Goal: Download file/media

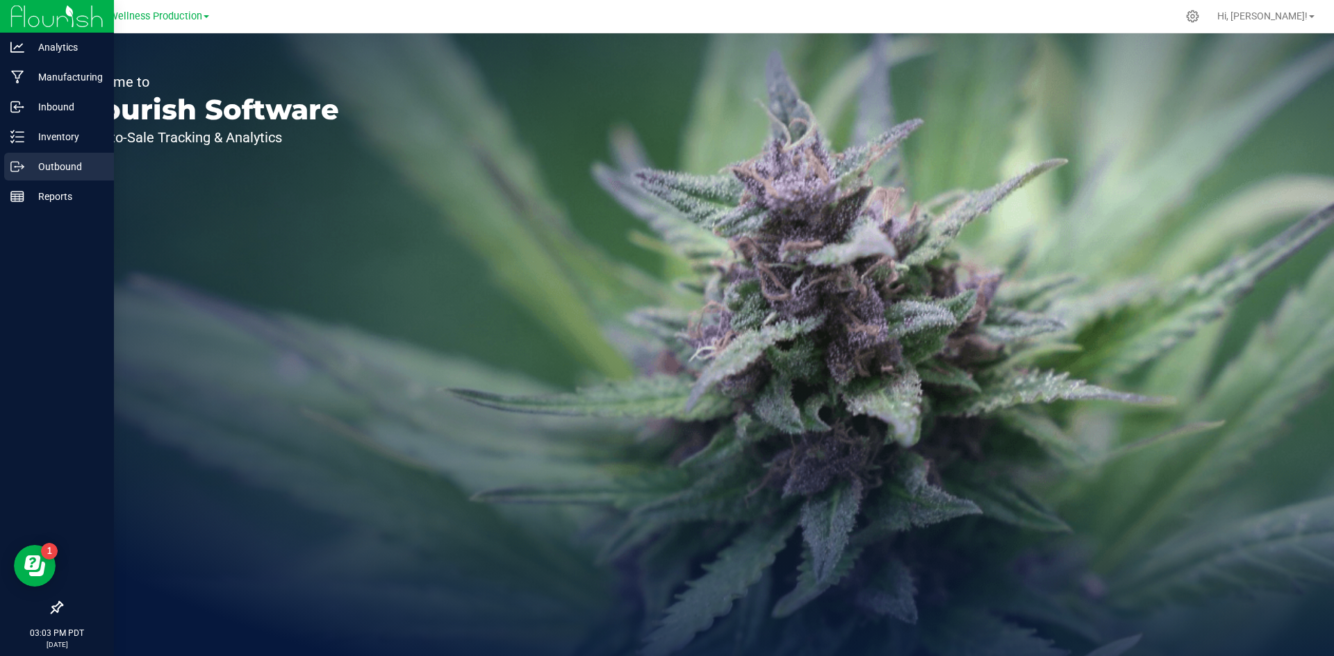
click at [57, 167] on p "Outbound" at bounding box center [65, 166] width 83 height 17
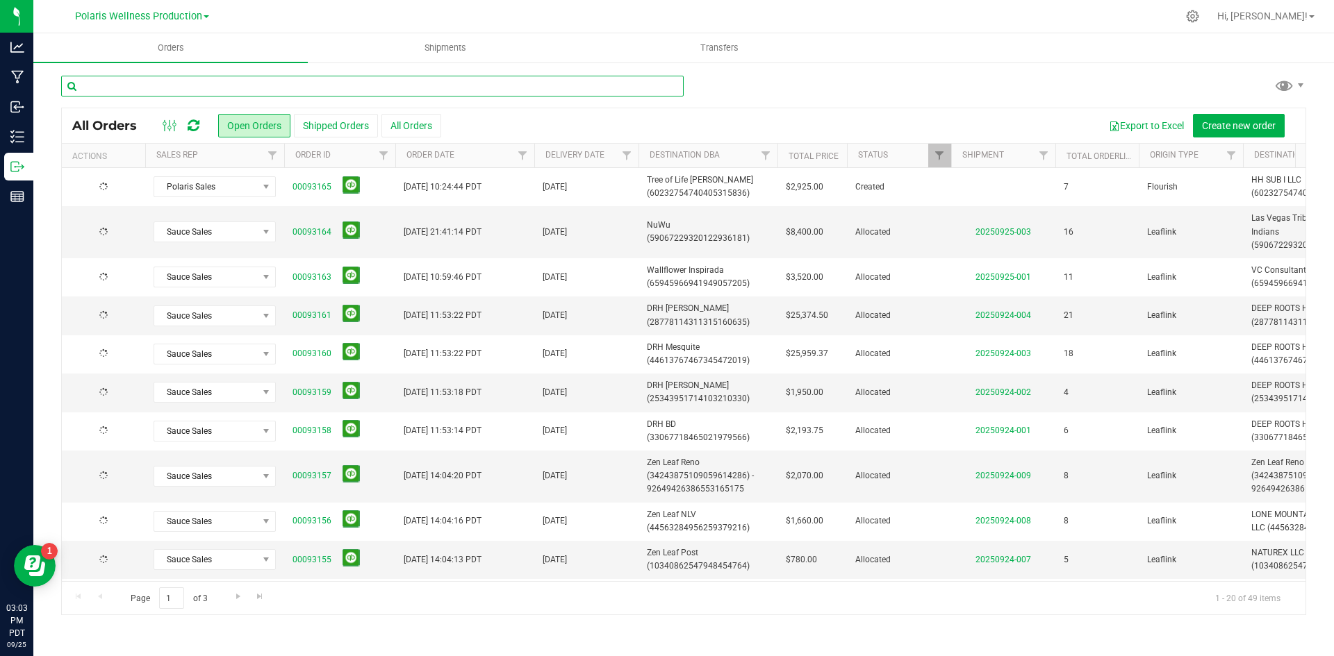
click at [319, 76] on input "text" at bounding box center [372, 86] width 622 height 21
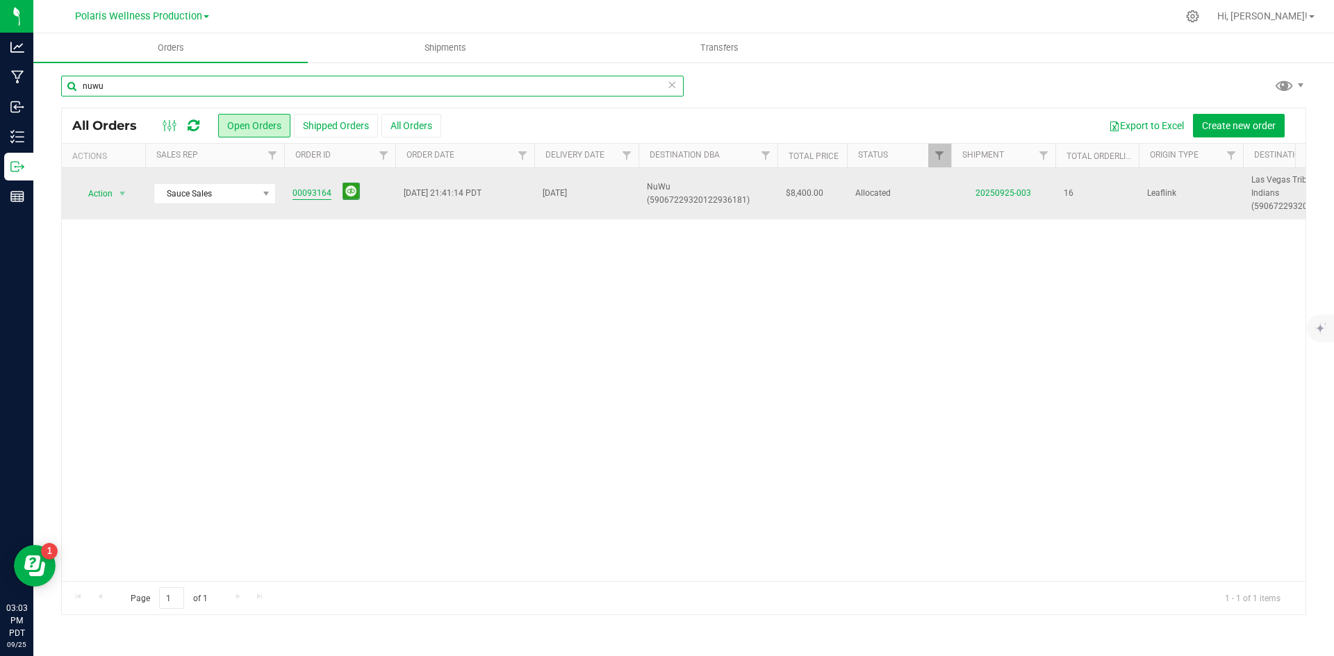
type input "nuwu"
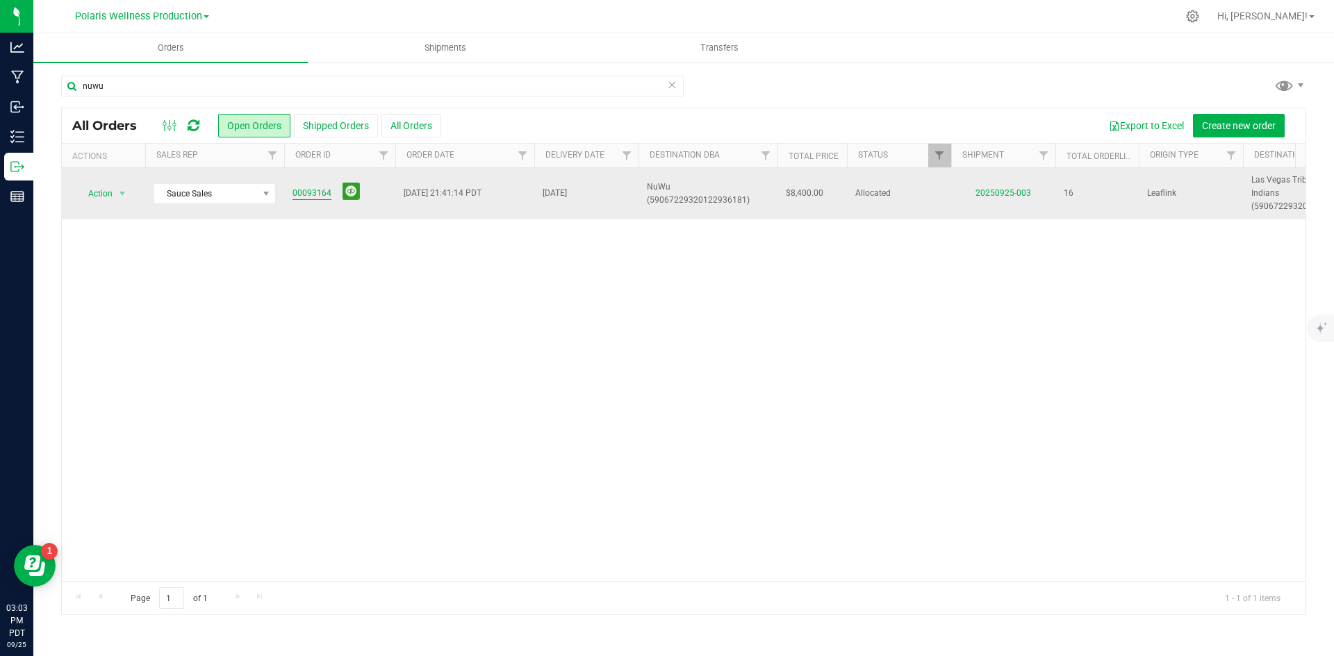
click at [316, 187] on link "00093164" at bounding box center [311, 193] width 39 height 13
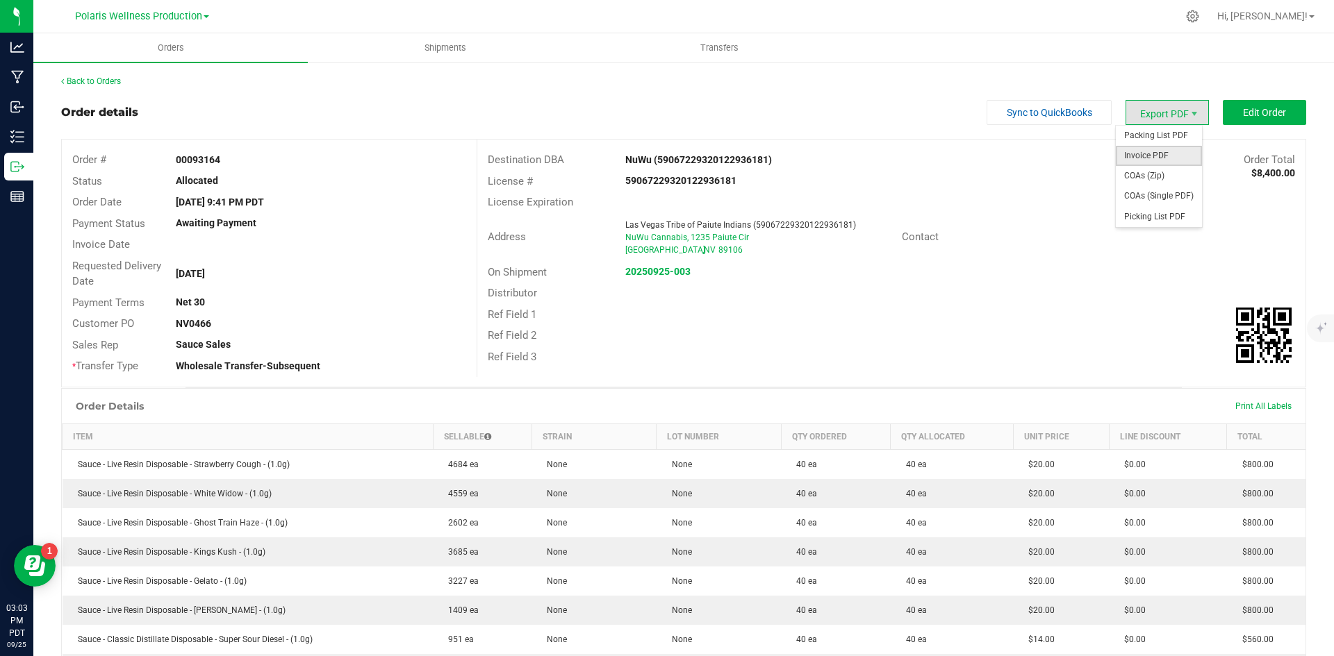
click at [1157, 154] on span "Invoice PDF" at bounding box center [1159, 156] width 86 height 20
click at [101, 81] on link "Back to Orders" at bounding box center [91, 81] width 60 height 10
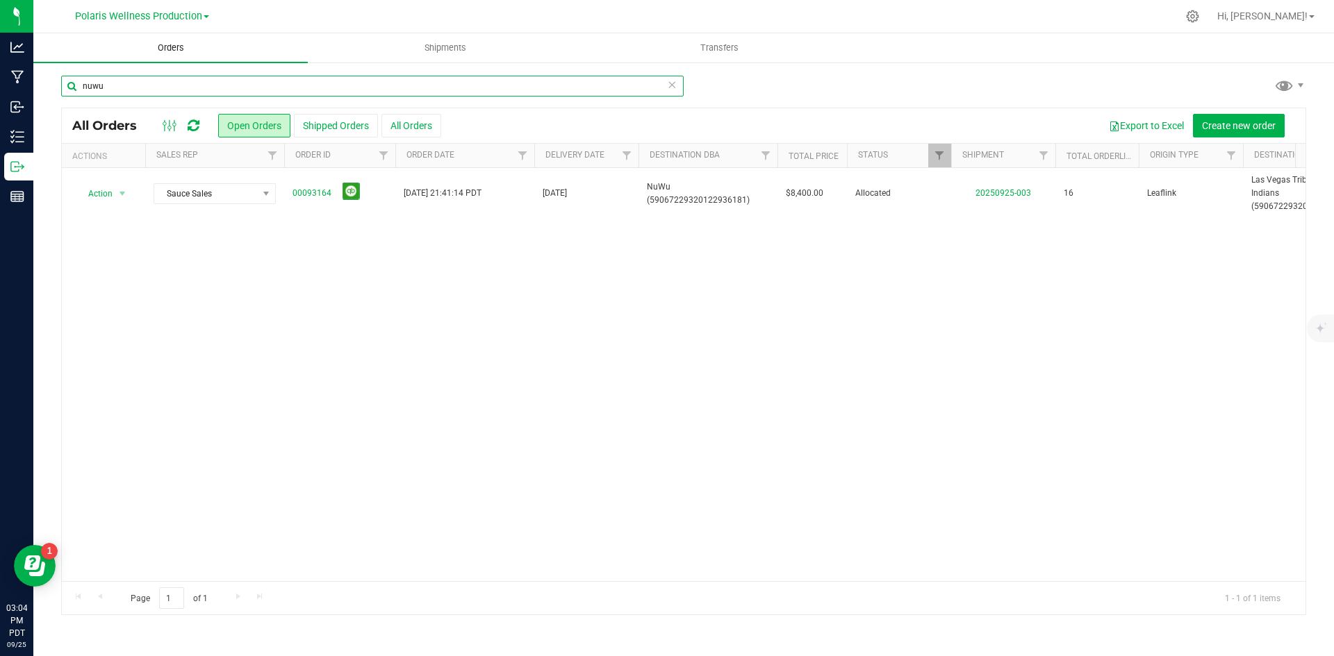
drag, startPoint x: 158, startPoint y: 91, endPoint x: 56, endPoint y: 48, distance: 111.5
click at [45, 76] on div "nuwu All Orders Open Orders Shipped Orders All Orders Export to Excel Create ne…" at bounding box center [683, 345] width 1300 height 568
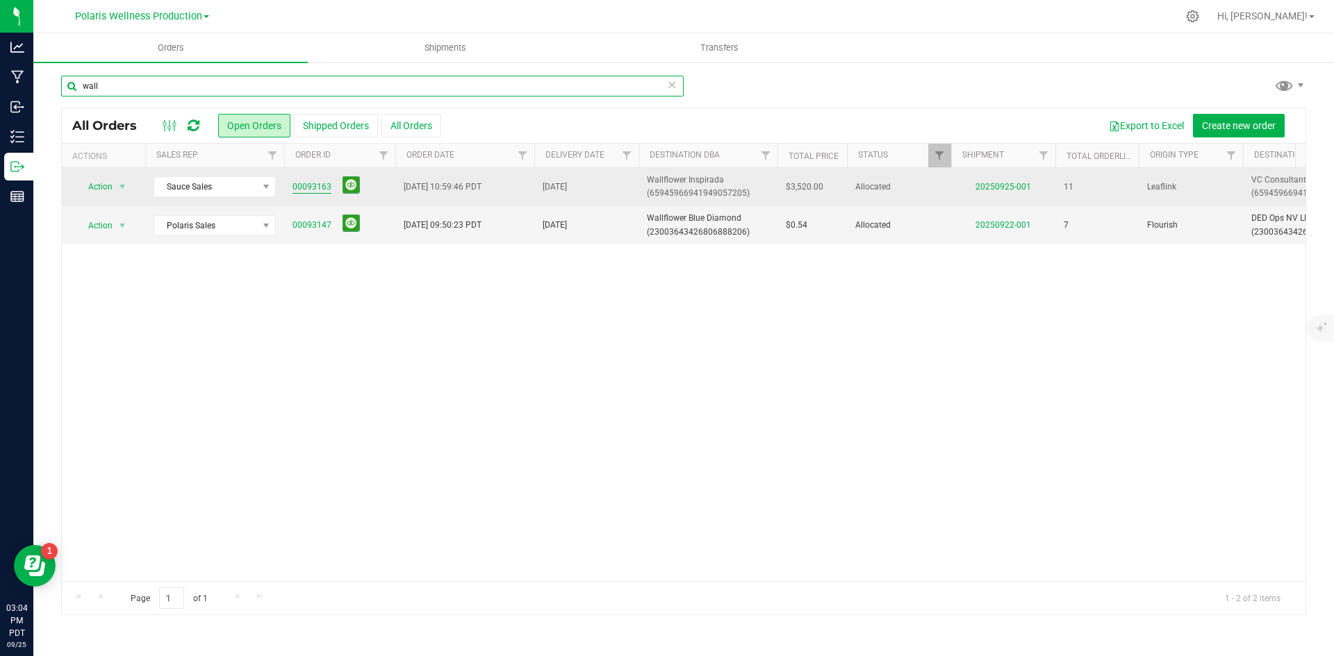
type input "wall"
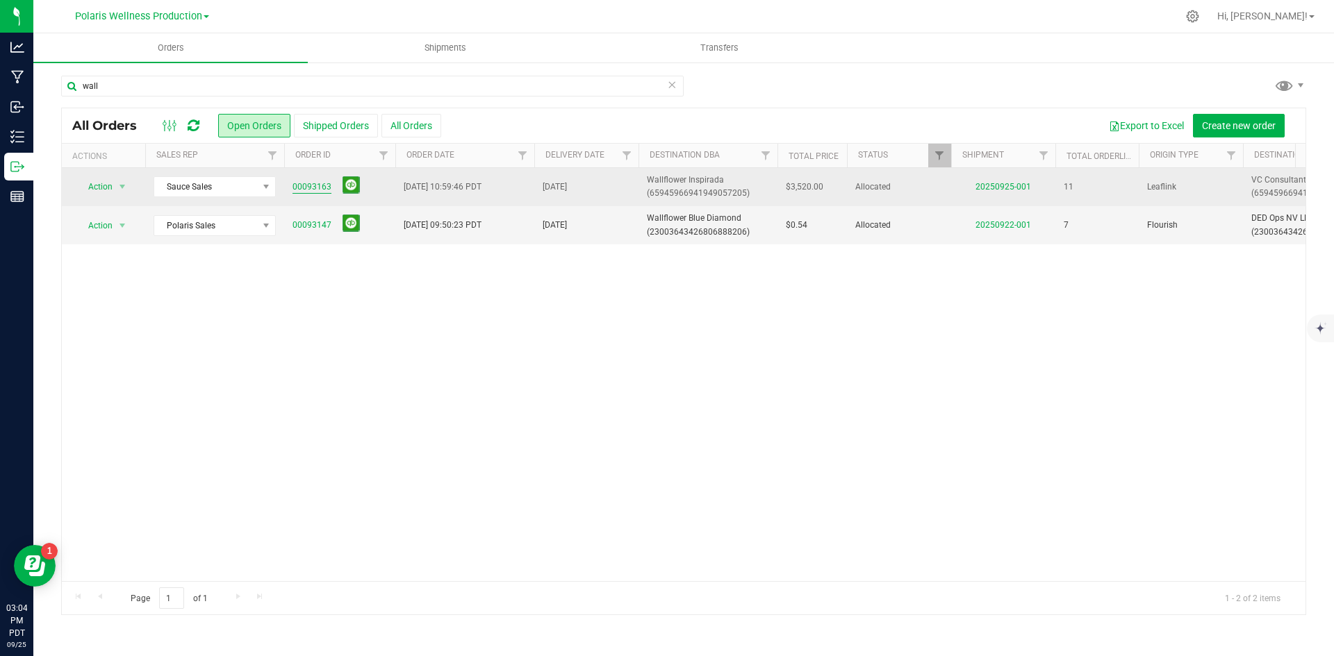
click at [316, 188] on link "00093163" at bounding box center [311, 187] width 39 height 13
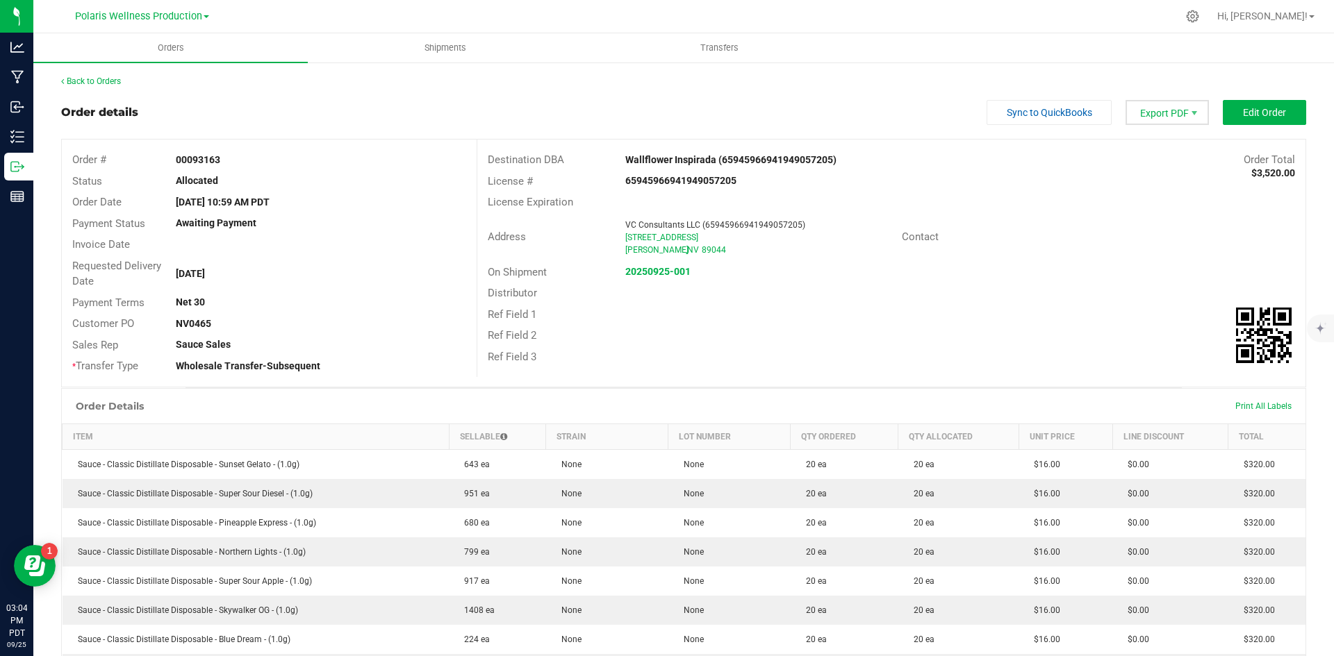
click at [1125, 115] on span "Export PDF" at bounding box center [1166, 112] width 83 height 25
click at [1156, 147] on span "Invoice PDF" at bounding box center [1159, 156] width 86 height 20
